Goal: Find specific page/section: Find specific page/section

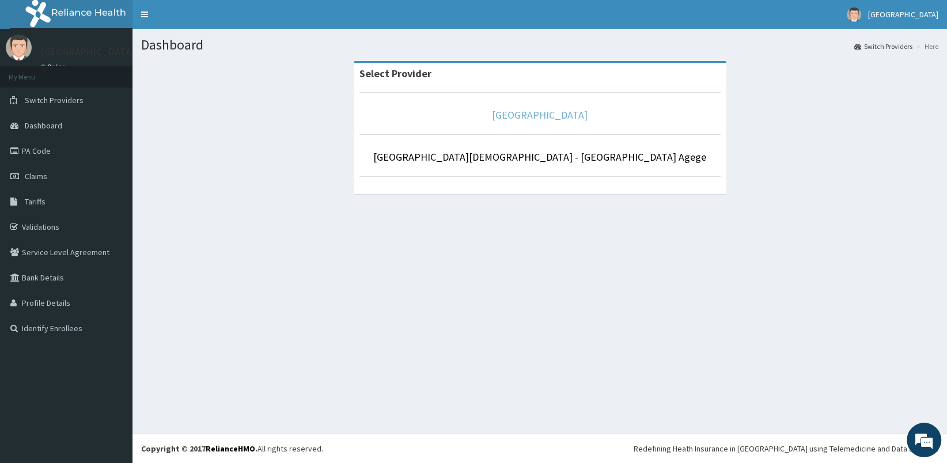
click at [528, 113] on link "[GEOGRAPHIC_DATA]" at bounding box center [540, 114] width 96 height 13
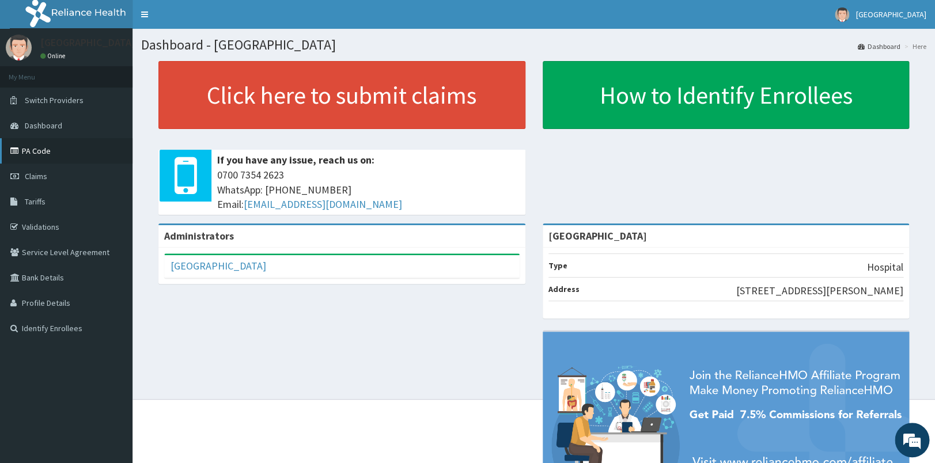
click at [48, 153] on link "PA Code" at bounding box center [66, 150] width 133 height 25
click at [57, 146] on link "PA Code" at bounding box center [66, 150] width 133 height 25
